Goal: Find specific page/section: Find specific page/section

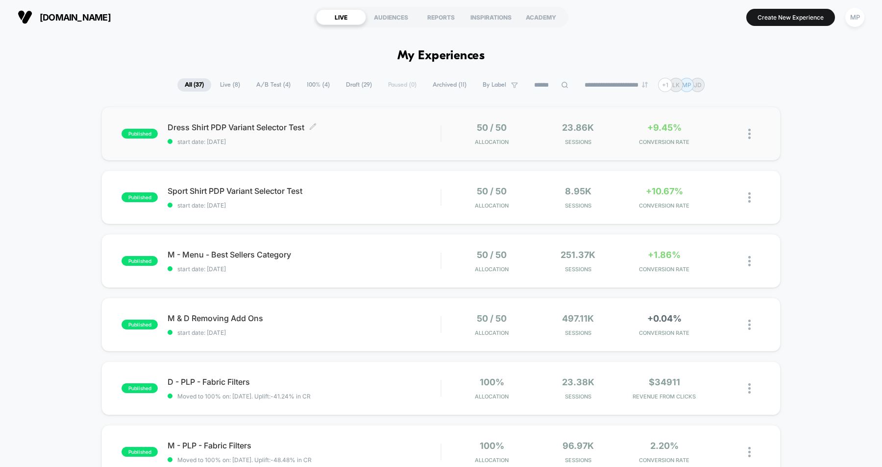
click at [404, 134] on div "Dress Shirt PDP Variant Selector Test Click to edit experience details Click to…" at bounding box center [304, 133] width 273 height 23
click at [405, 196] on div "Sport Shirt PDP Variant Selector Test Click to edit experience details Click to…" at bounding box center [304, 197] width 273 height 23
click at [381, 134] on div "Dress Shirt PDP Variant Selector Test Click to edit experience details Click to…" at bounding box center [304, 133] width 273 height 23
